Goal: Communication & Community: Participate in discussion

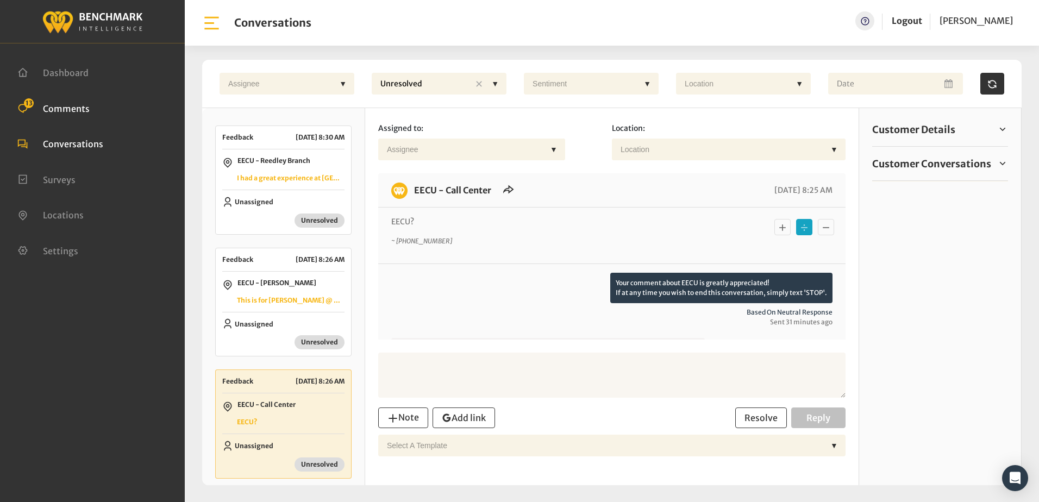
click at [81, 108] on span "Comments" at bounding box center [66, 108] width 47 height 11
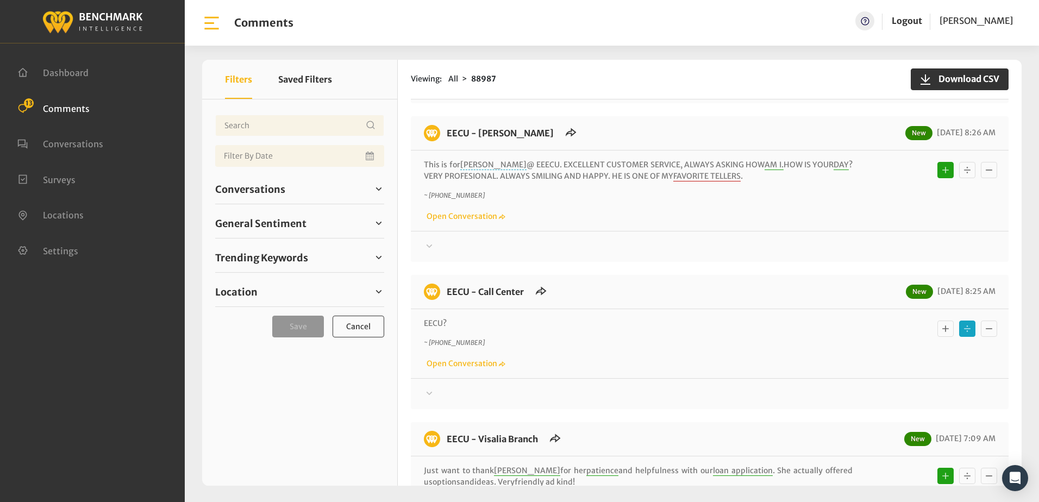
scroll to position [217, 0]
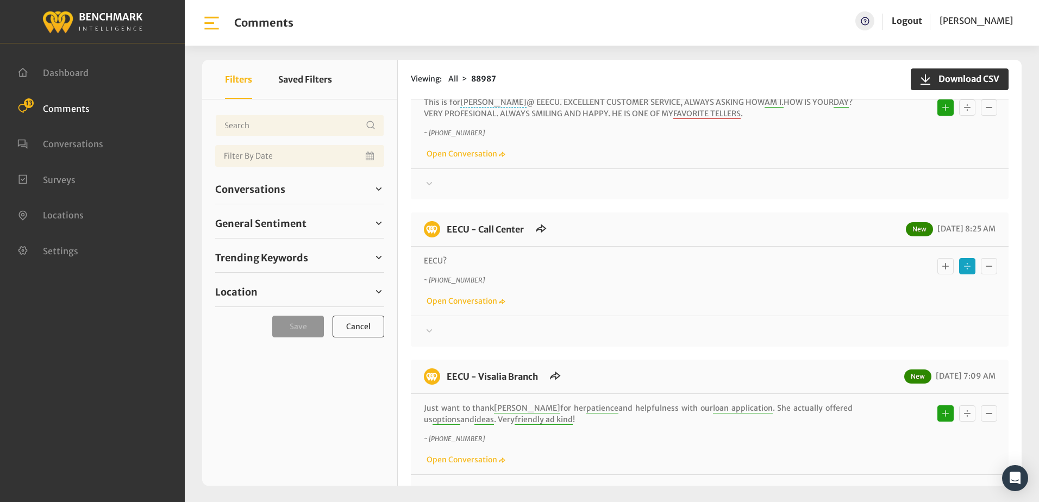
click at [432, 329] on icon at bounding box center [430, 330] width 6 height 3
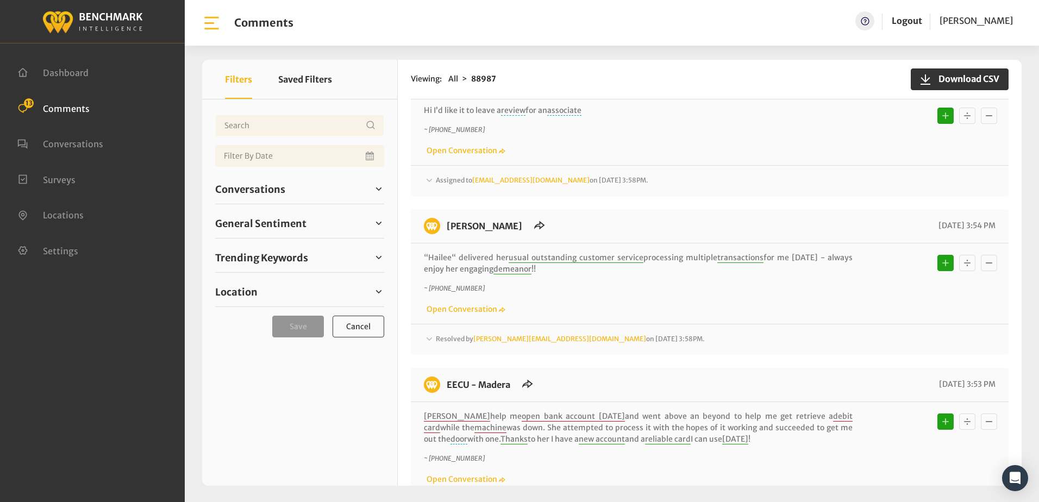
scroll to position [2552, 0]
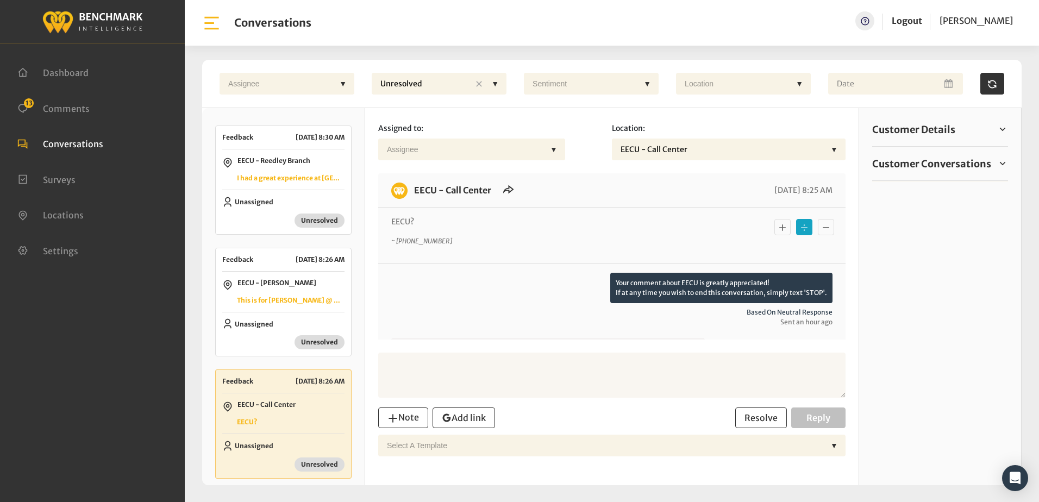
click at [491, 266] on div "Your comment about EECU is greatly appreciated! If at any time you wish to end …" at bounding box center [612, 329] width 468 height 130
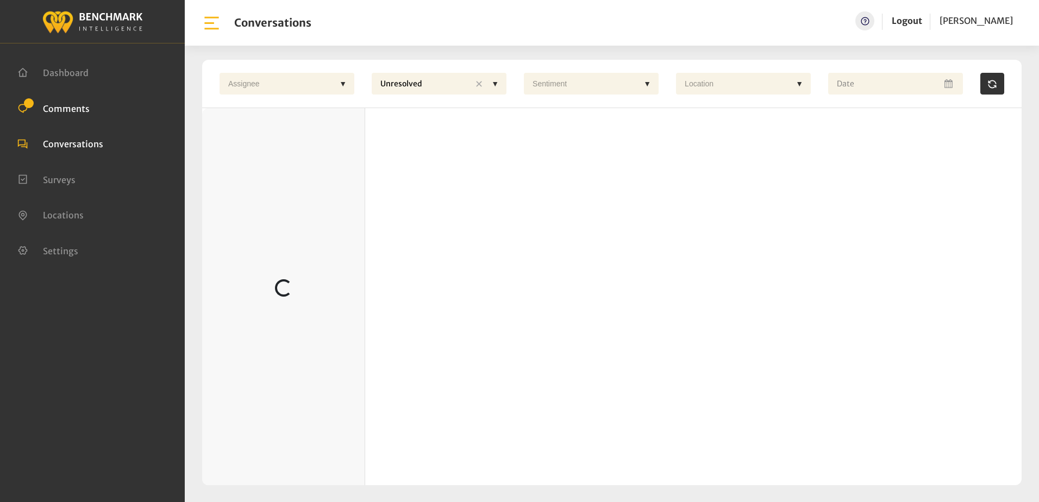
click at [52, 109] on span "Comments" at bounding box center [66, 108] width 47 height 11
